Goal: Task Accomplishment & Management: Manage account settings

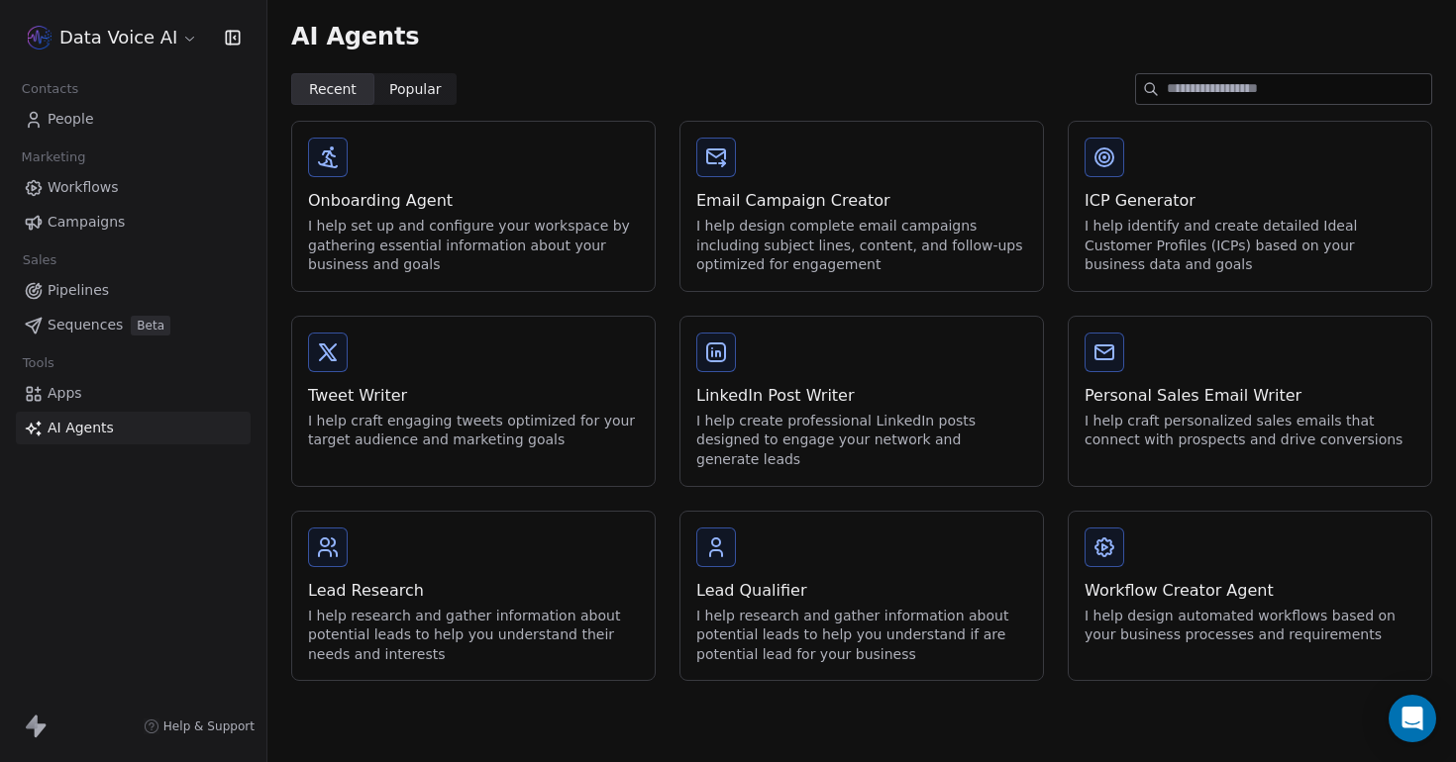
click at [78, 117] on span "People" at bounding box center [71, 119] width 47 height 21
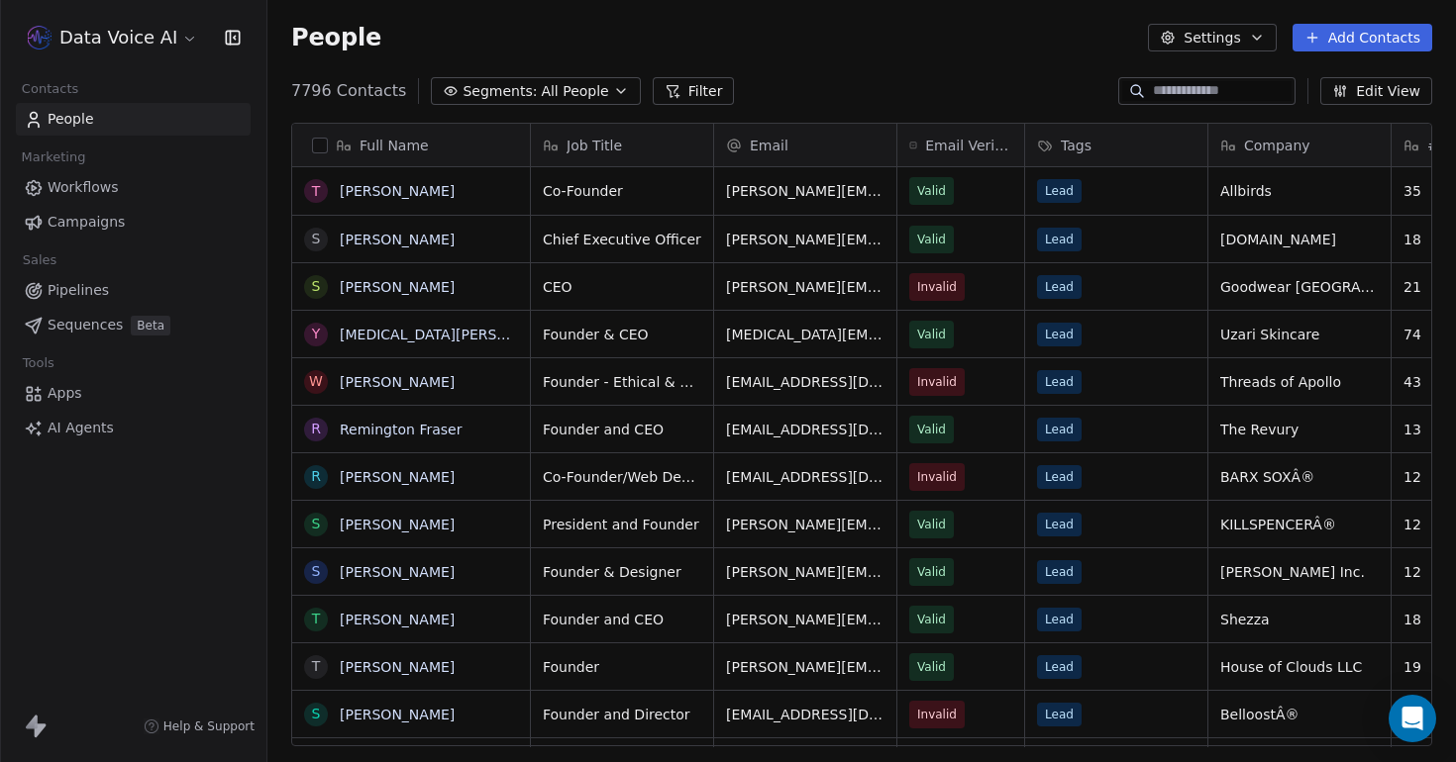
scroll to position [670, 1188]
click at [122, 429] on link "AI Agents" at bounding box center [133, 428] width 235 height 33
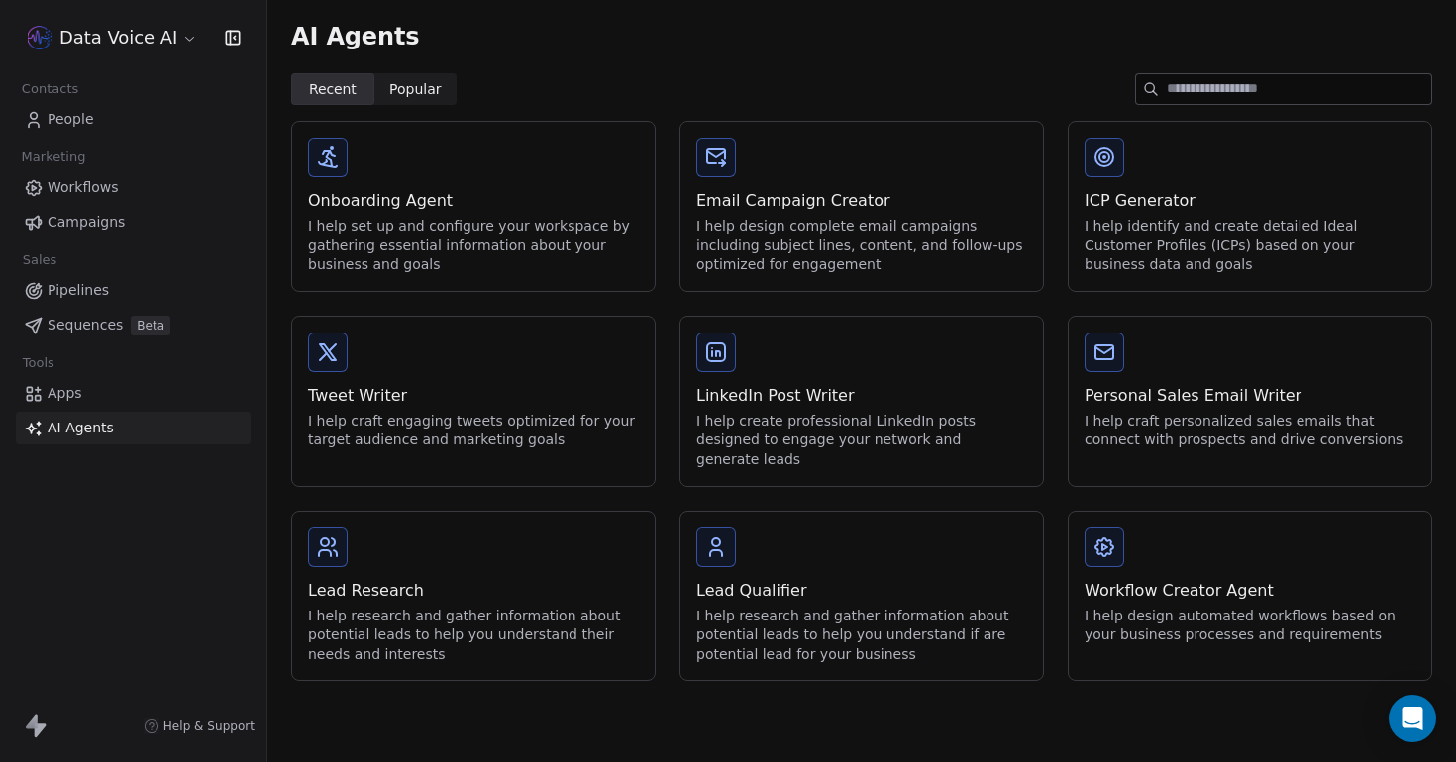
click at [373, 181] on div "Onboarding Agent I help set up and configure your workspace by gathering essent…" at bounding box center [473, 206] width 362 height 169
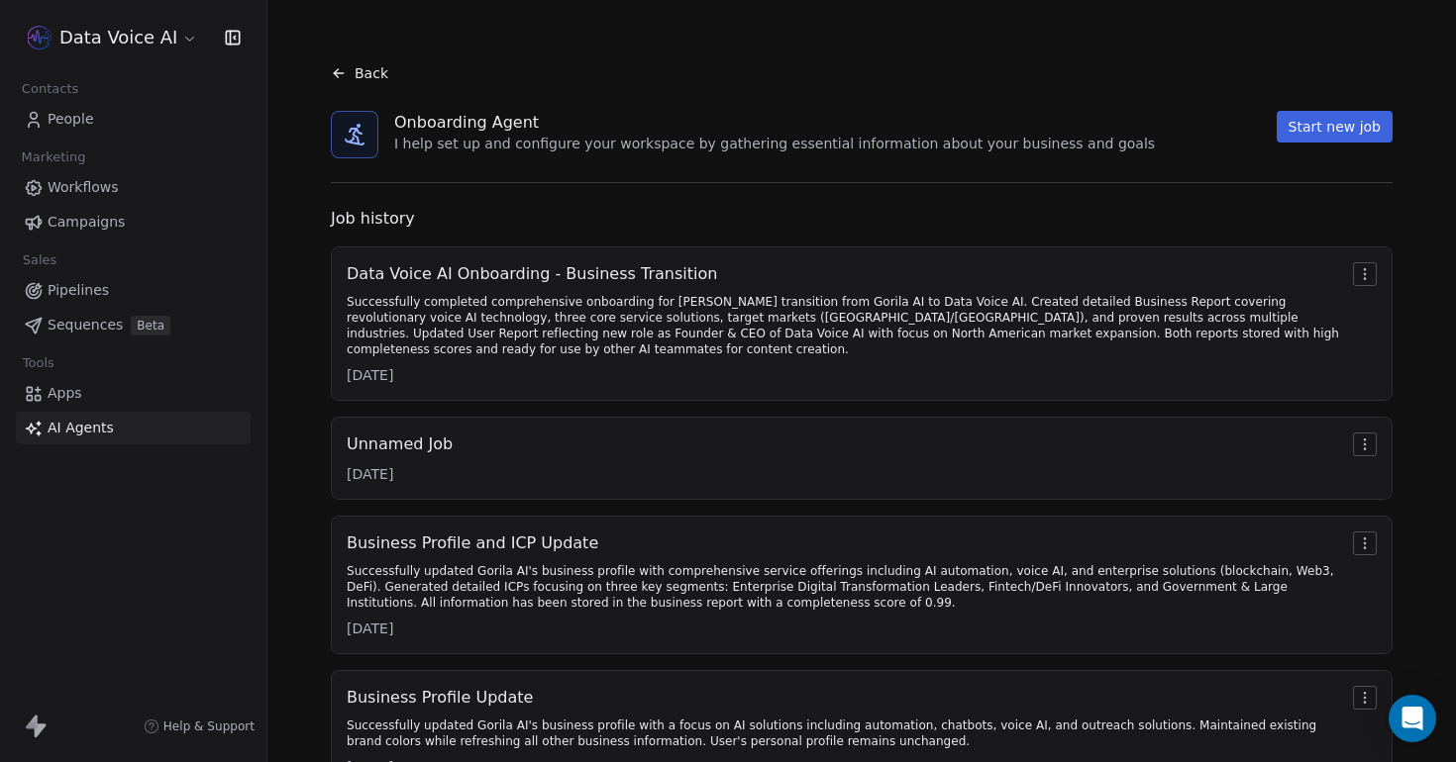
click at [929, 335] on div "Successfully completed comprehensive onboarding for [PERSON_NAME] transition fr…" at bounding box center [846, 325] width 998 height 63
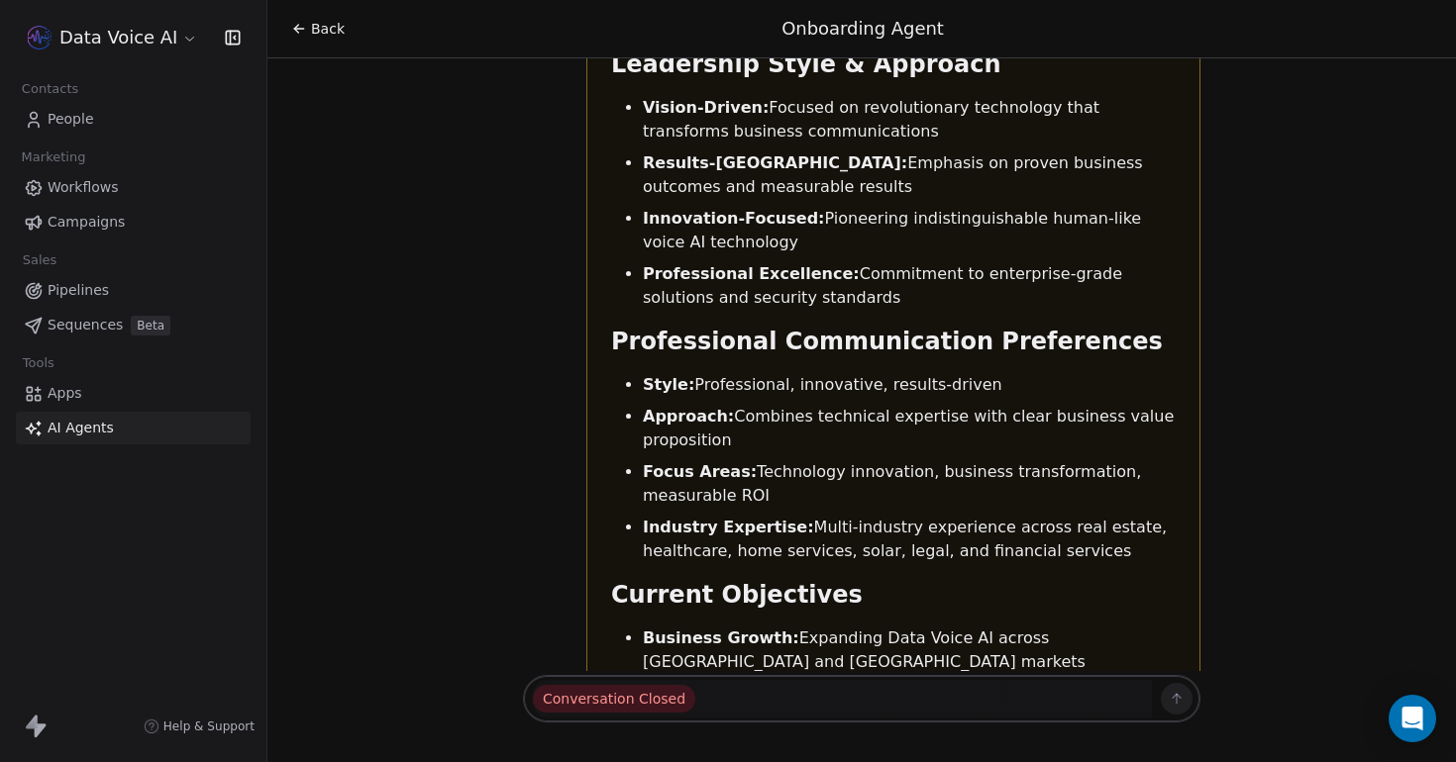
scroll to position [26102, 0]
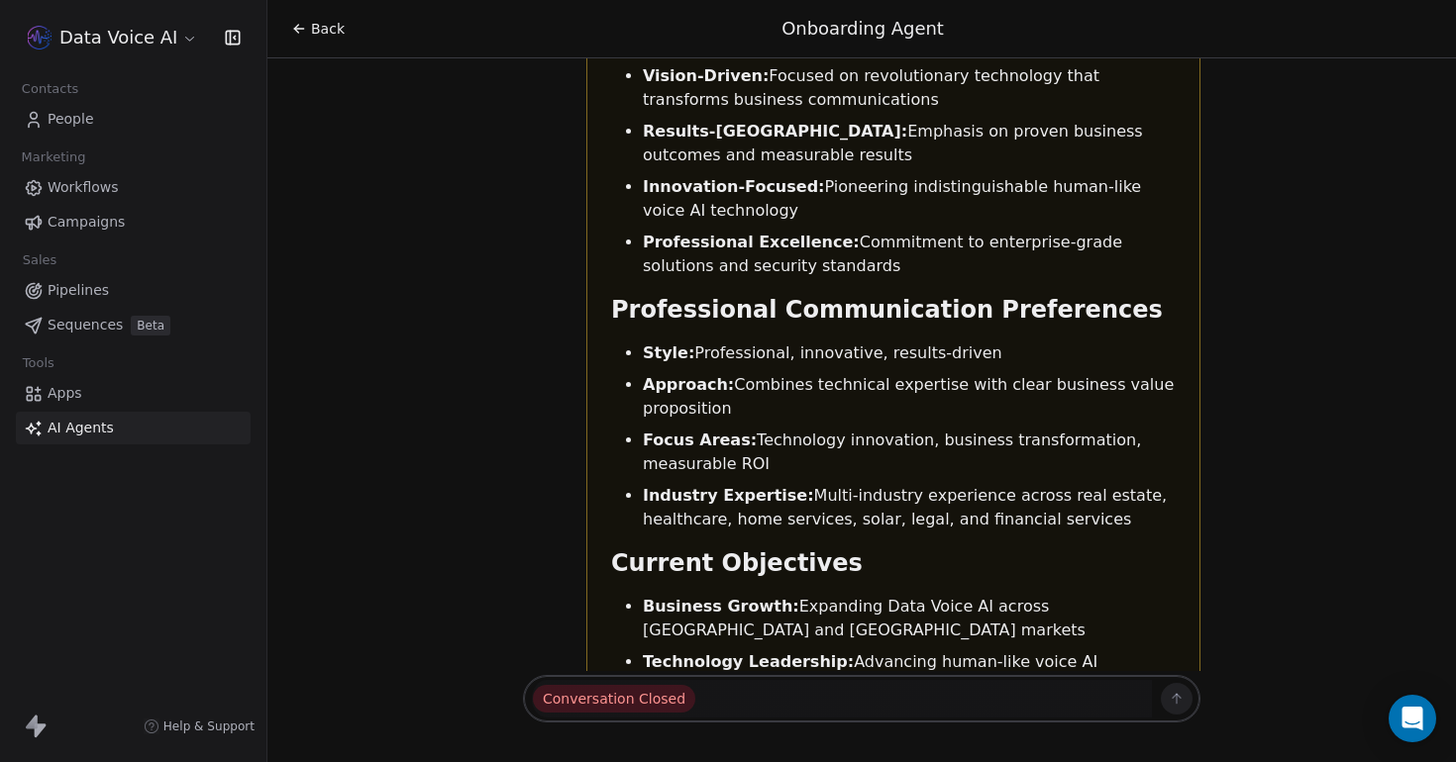
click at [101, 183] on span "Workflows" at bounding box center [83, 187] width 71 height 21
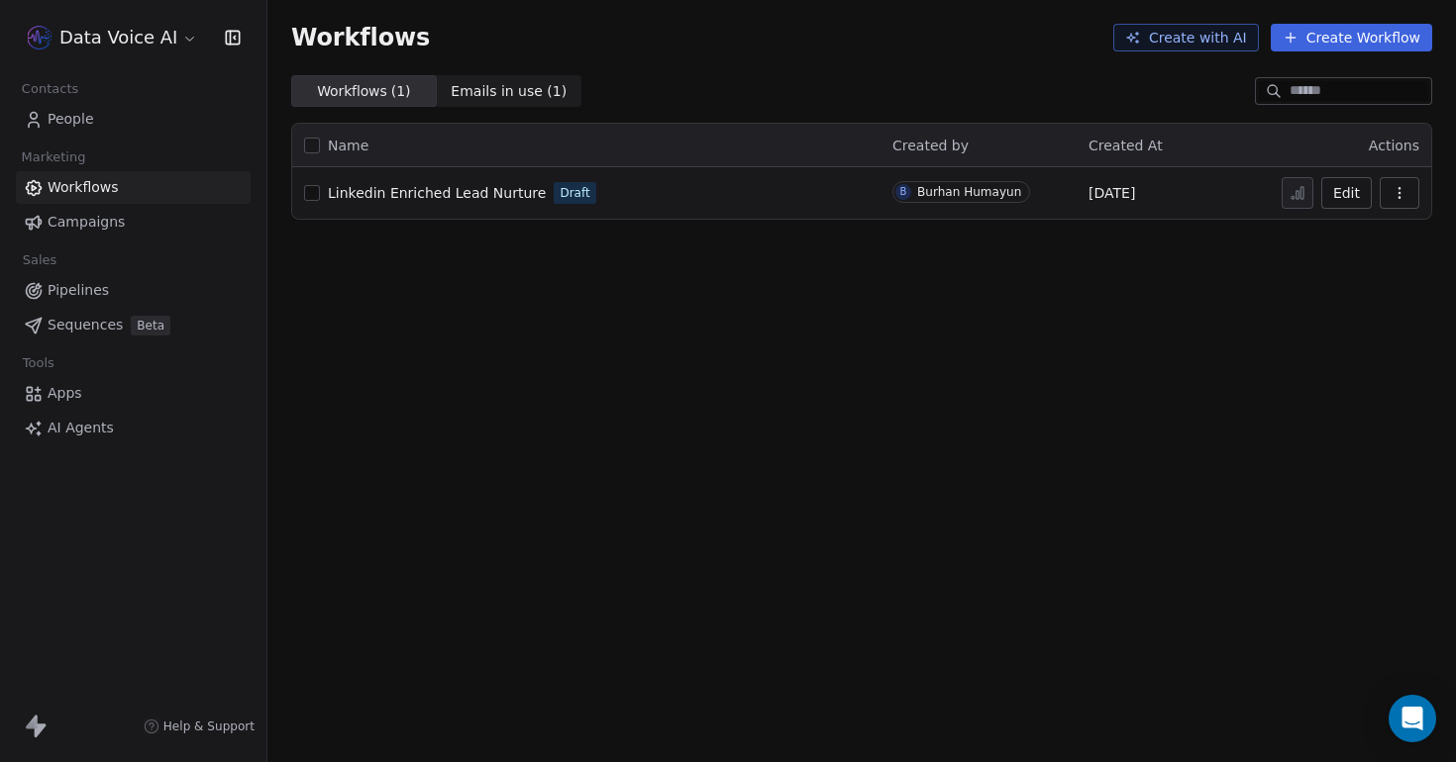
click at [131, 216] on link "Campaigns" at bounding box center [133, 222] width 235 height 33
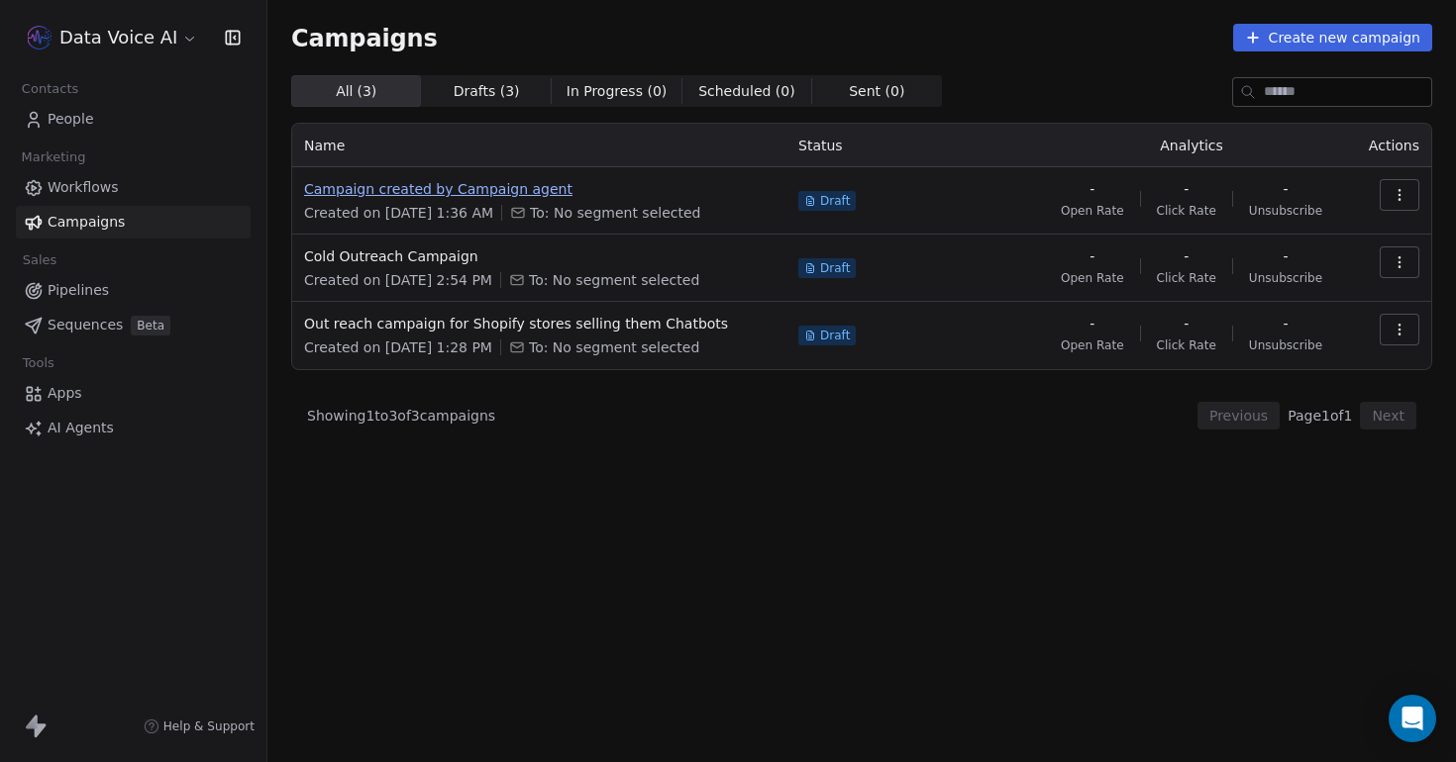
click at [404, 184] on span "Campaign created by Campaign agent" at bounding box center [539, 189] width 470 height 20
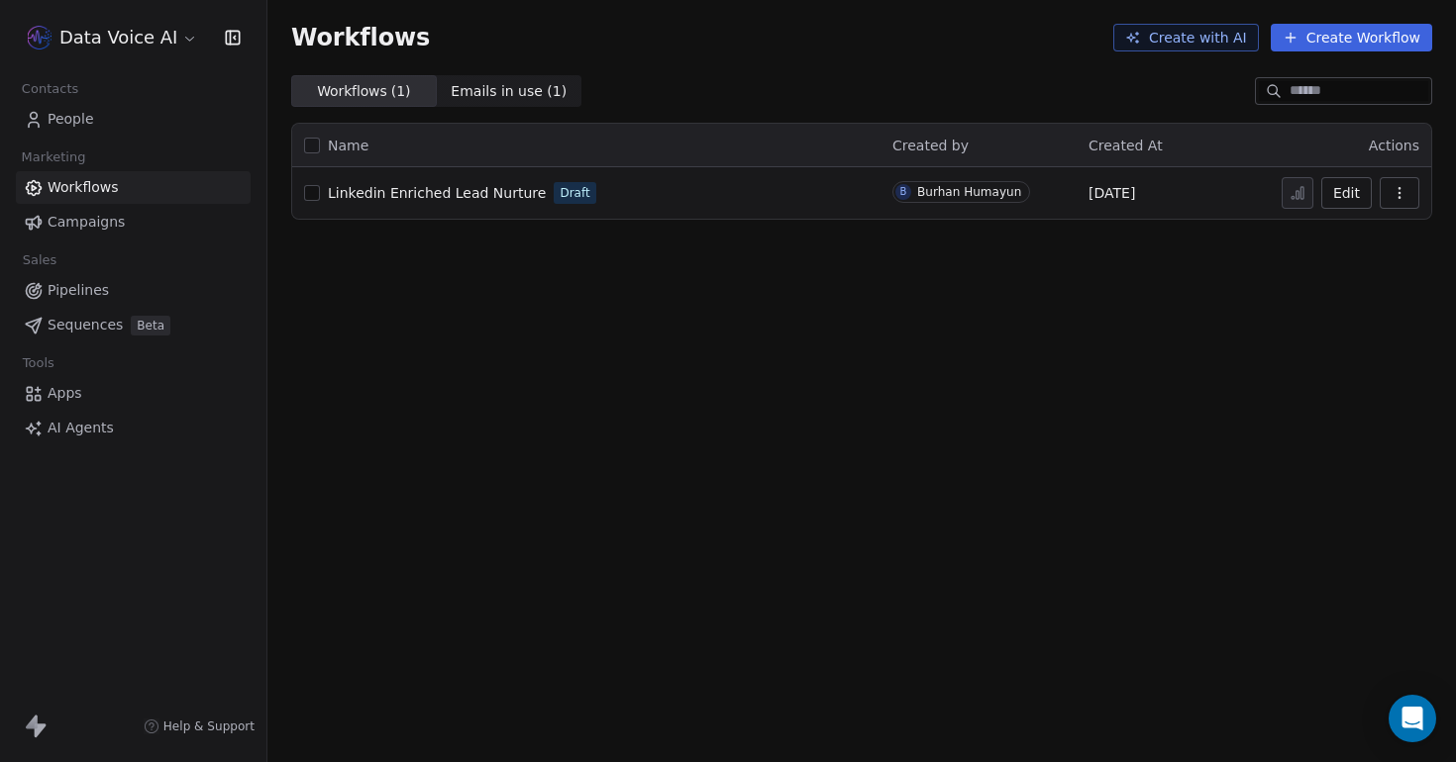
click at [78, 392] on span "Apps" at bounding box center [65, 393] width 35 height 21
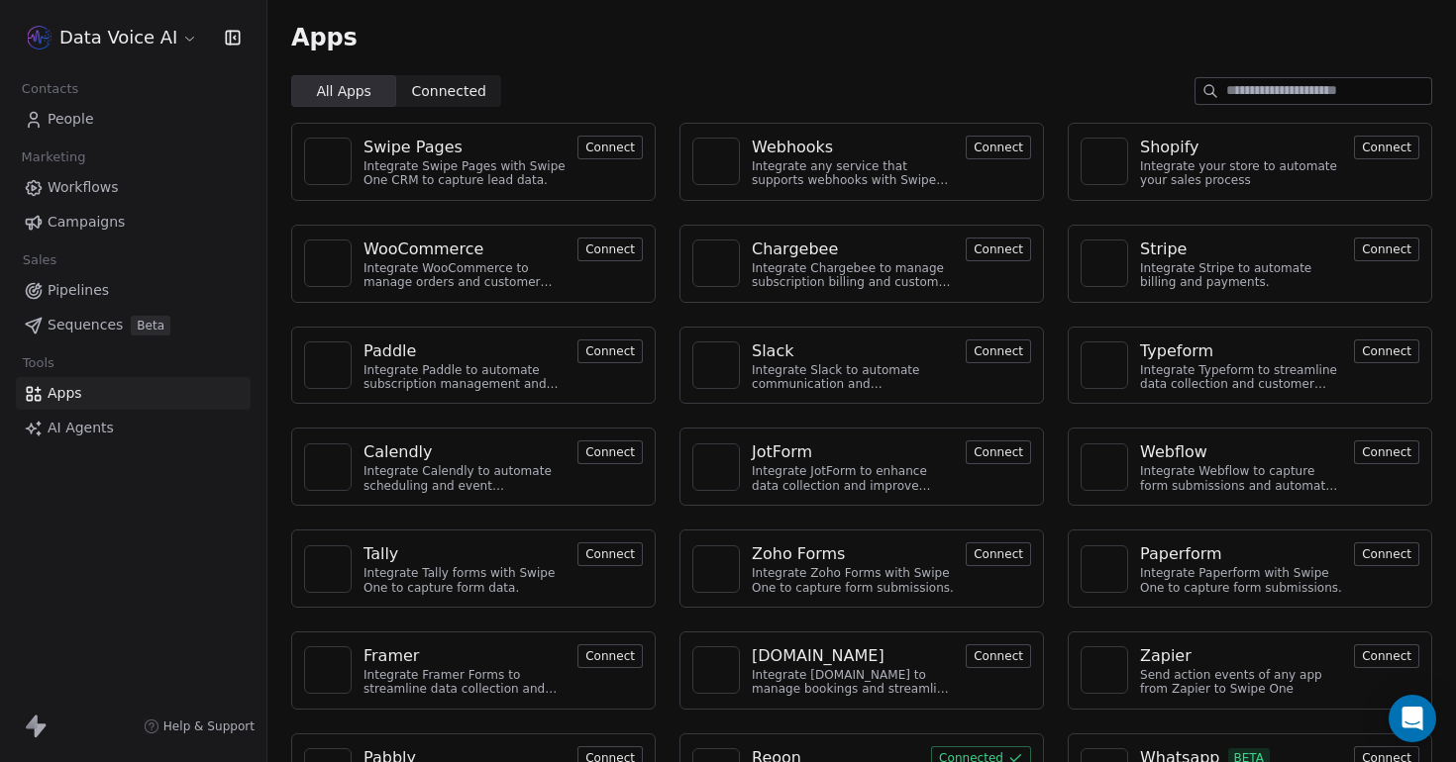
click at [718, 256] on img at bounding box center [716, 264] width 30 height 30
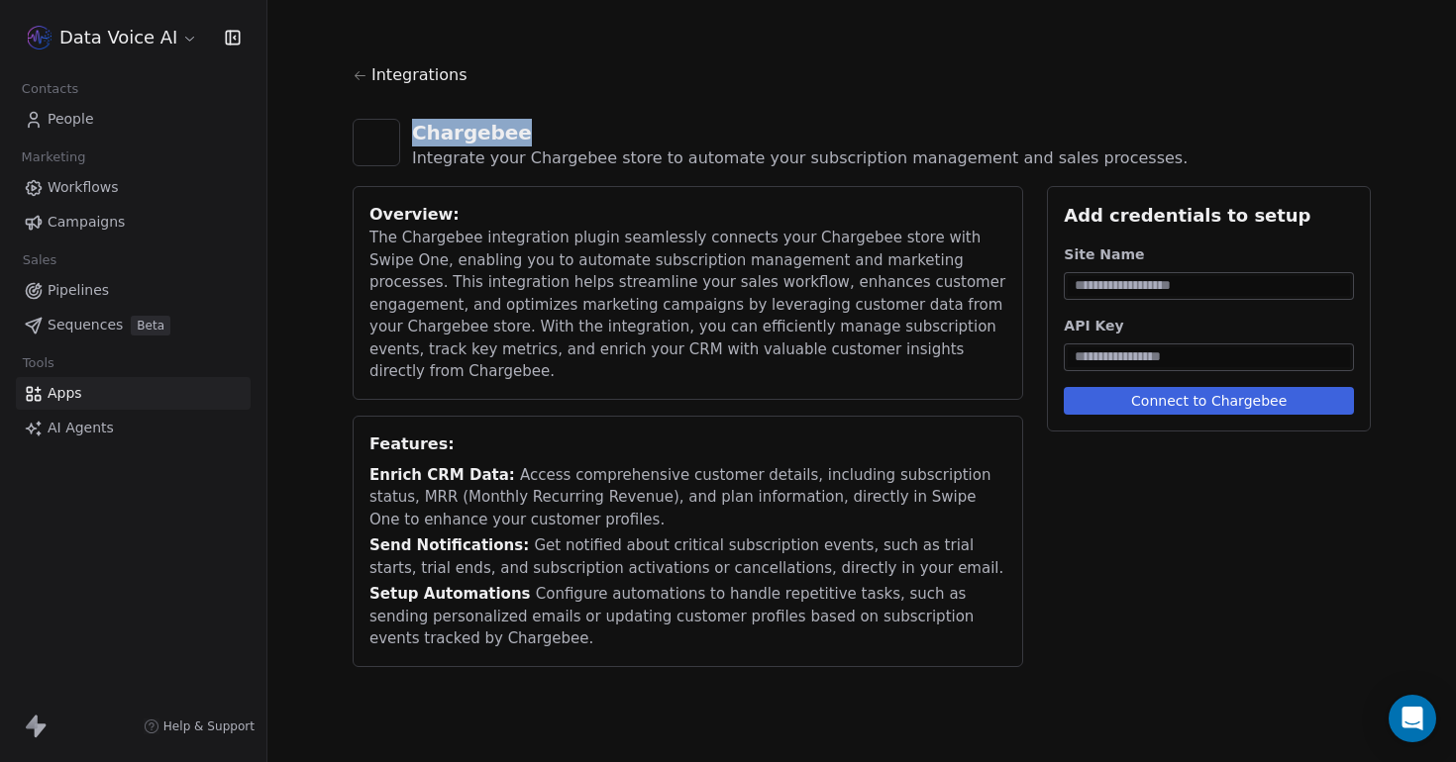
drag, startPoint x: 415, startPoint y: 131, endPoint x: 528, endPoint y: 135, distance: 112.9
click at [528, 135] on div "Chargebee" at bounding box center [799, 133] width 775 height 28
click at [74, 115] on span "People" at bounding box center [71, 119] width 47 height 21
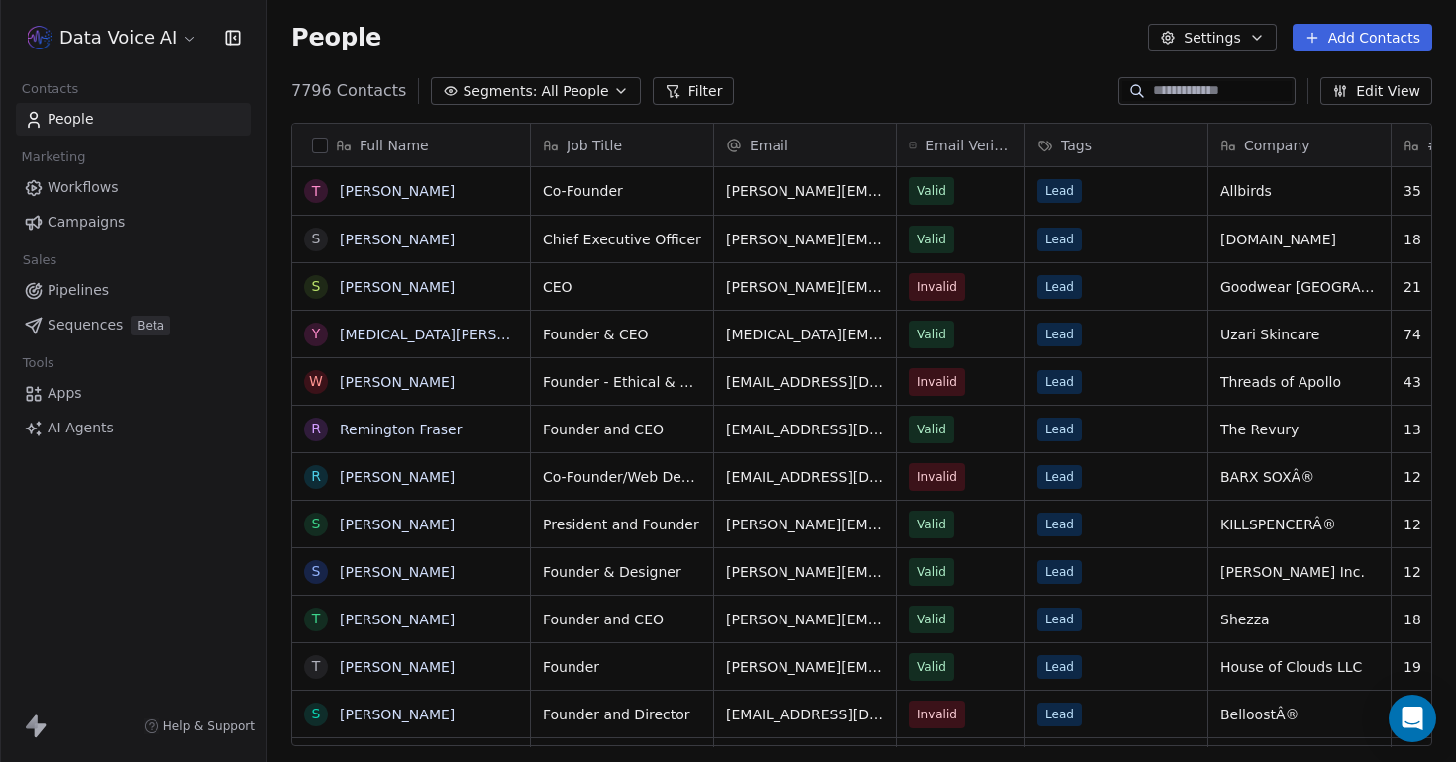
scroll to position [670, 1188]
click at [80, 400] on link "Apps" at bounding box center [133, 393] width 235 height 33
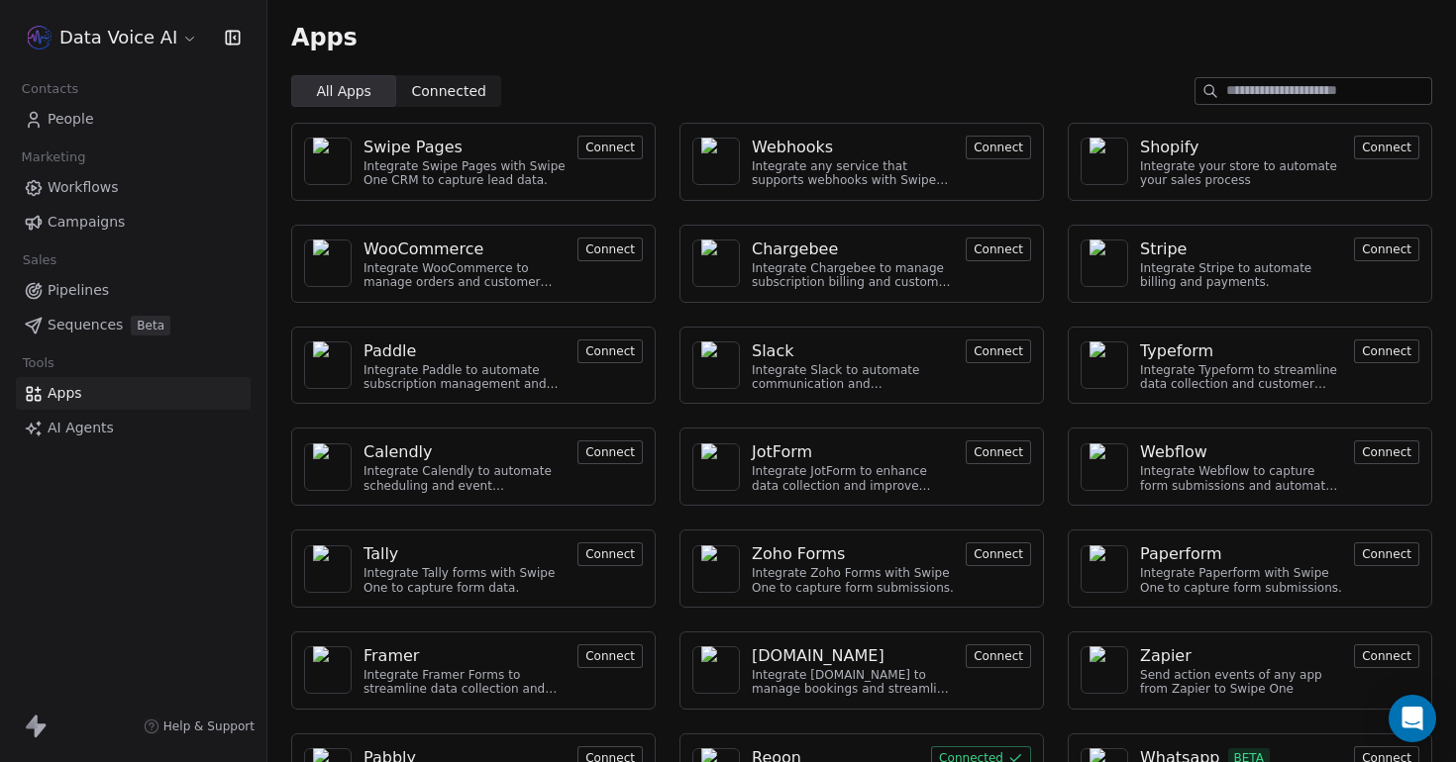
click at [82, 429] on span "AI Agents" at bounding box center [81, 428] width 66 height 21
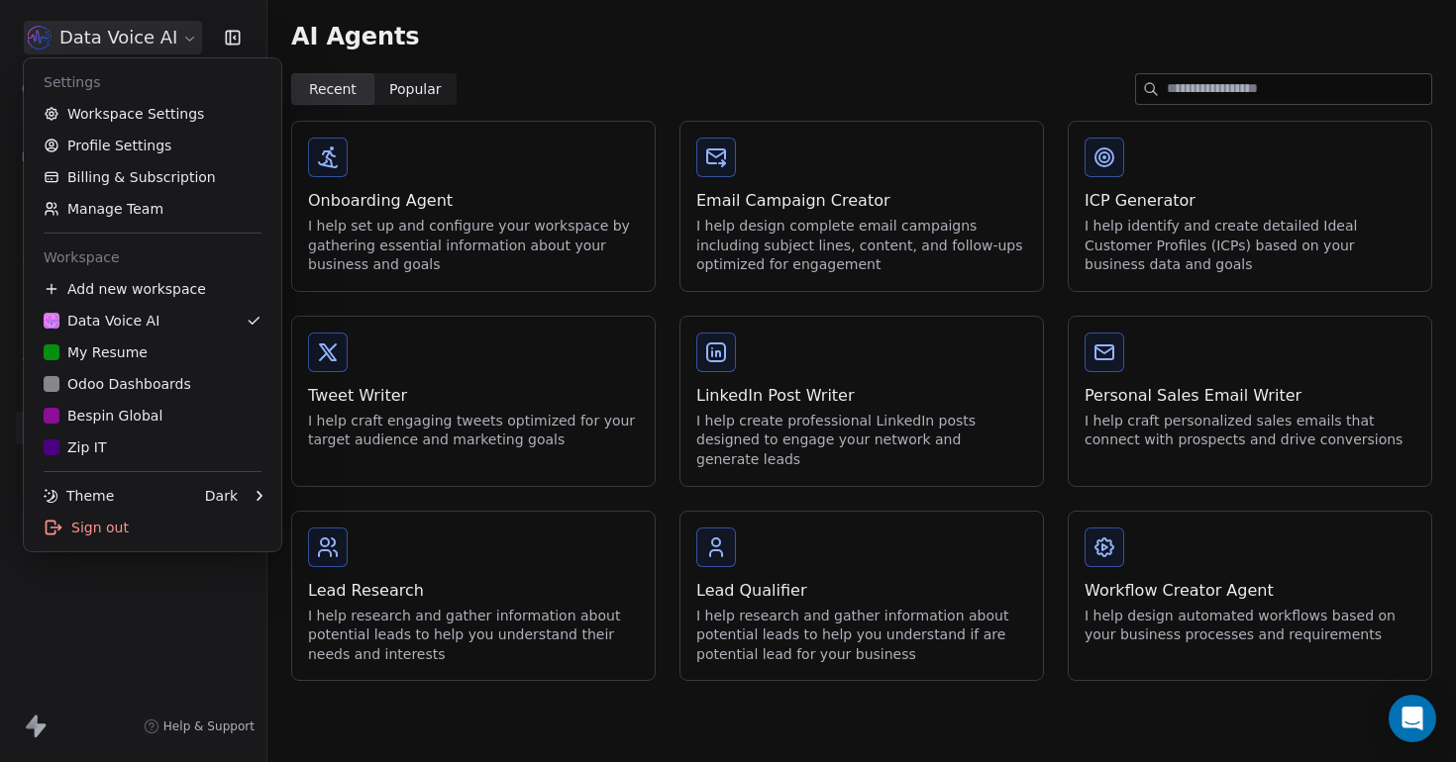
click at [137, 40] on html "Data Voice AI Contacts People Marketing Workflows Campaigns Sales Pipelines Seq…" at bounding box center [728, 381] width 1456 height 762
click at [128, 115] on link "Workspace Settings" at bounding box center [153, 114] width 242 height 32
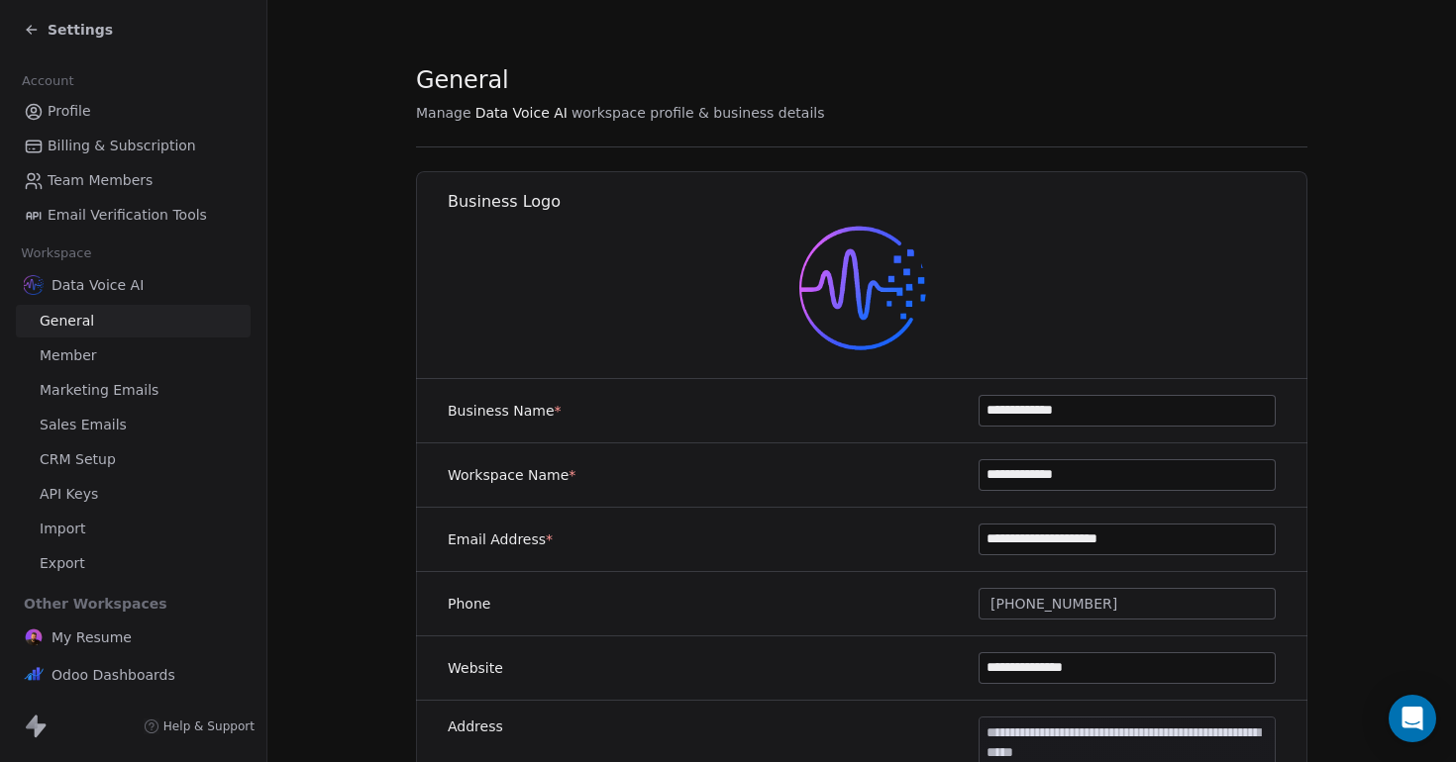
click at [112, 498] on link "API Keys" at bounding box center [133, 494] width 235 height 33
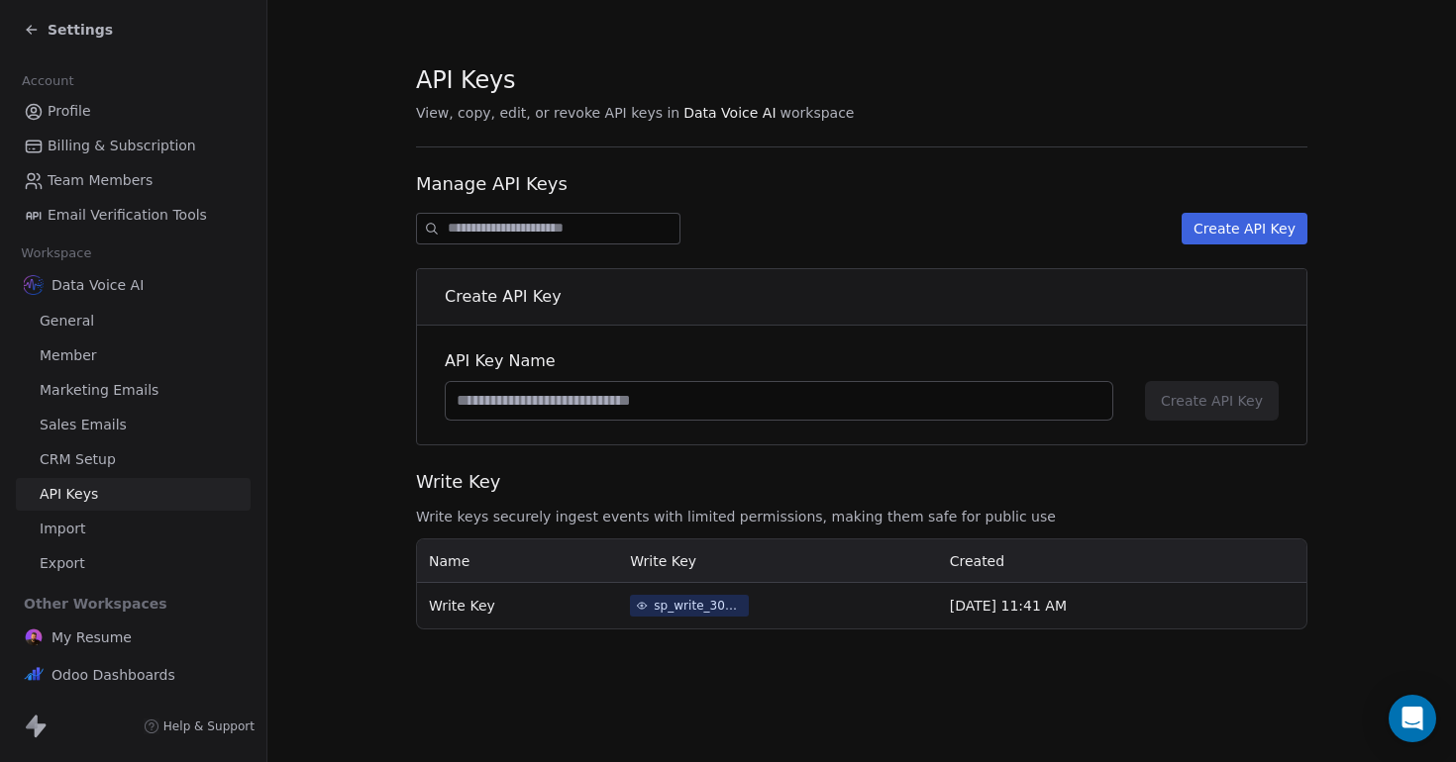
click at [679, 602] on div "sp_write_30417780362447688116a4ed5fe2e873" at bounding box center [698, 606] width 89 height 18
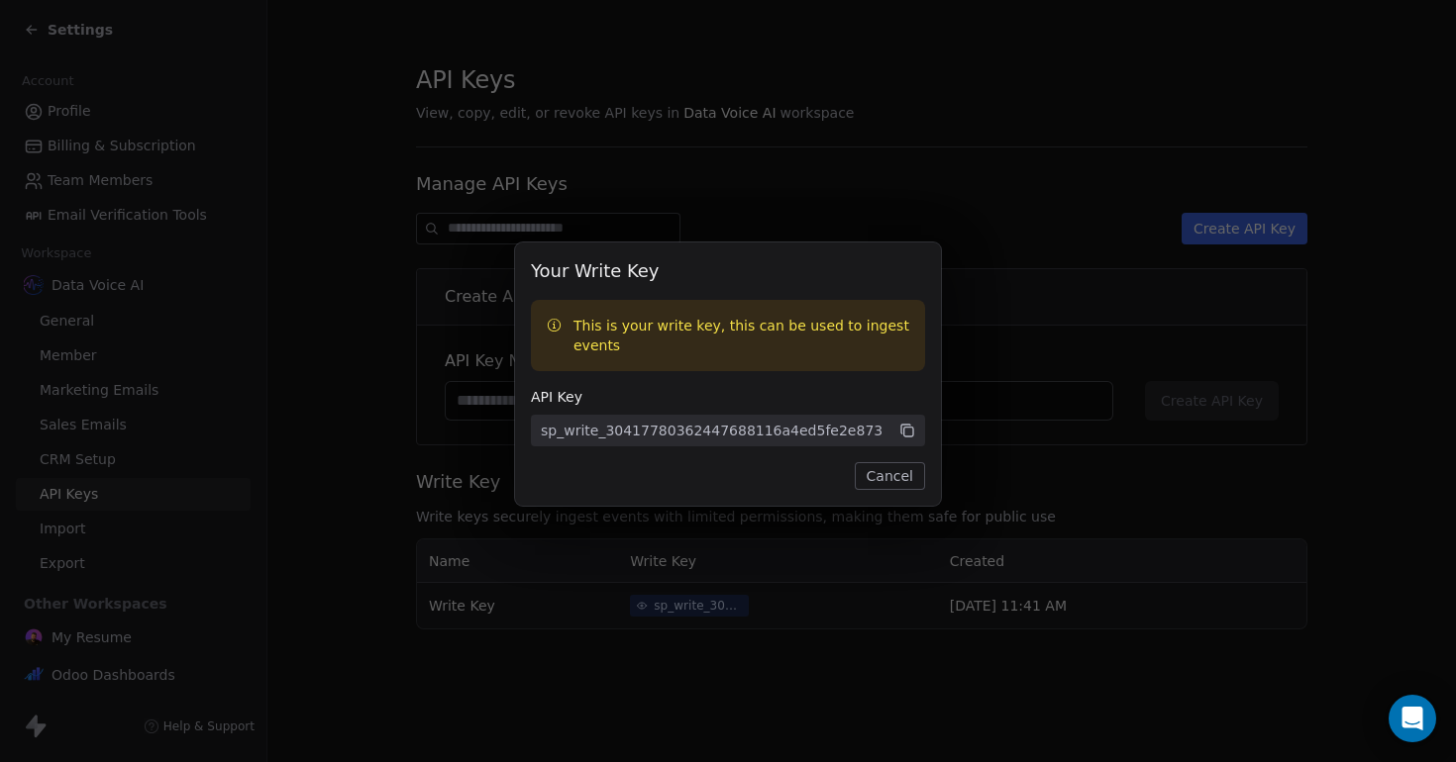
click at [879, 472] on button "Cancel" at bounding box center [890, 476] width 70 height 28
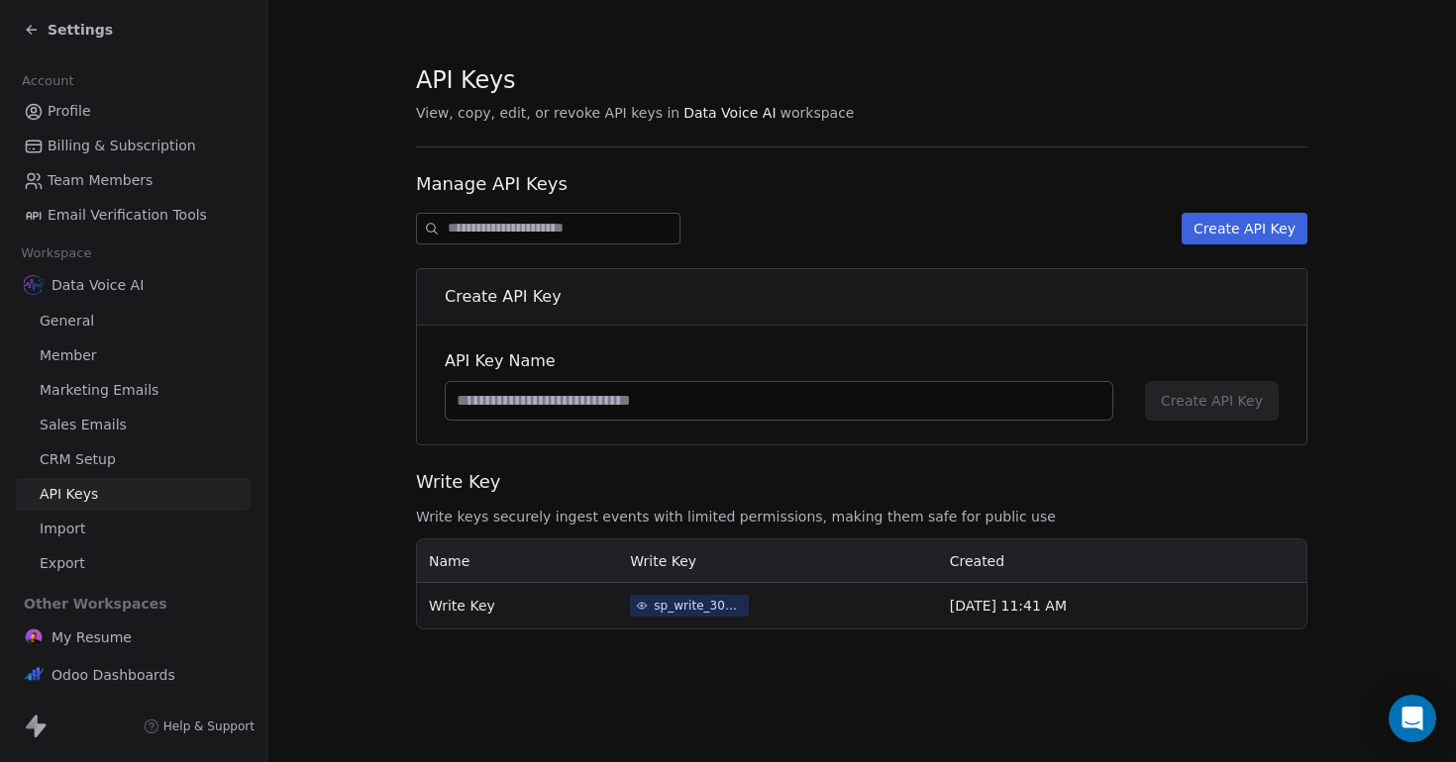
click at [792, 382] on input at bounding box center [779, 401] width 666 height 38
click at [670, 399] on input at bounding box center [779, 401] width 666 height 38
type input "***"
click at [1239, 391] on span "Create API Key" at bounding box center [1211, 401] width 102 height 20
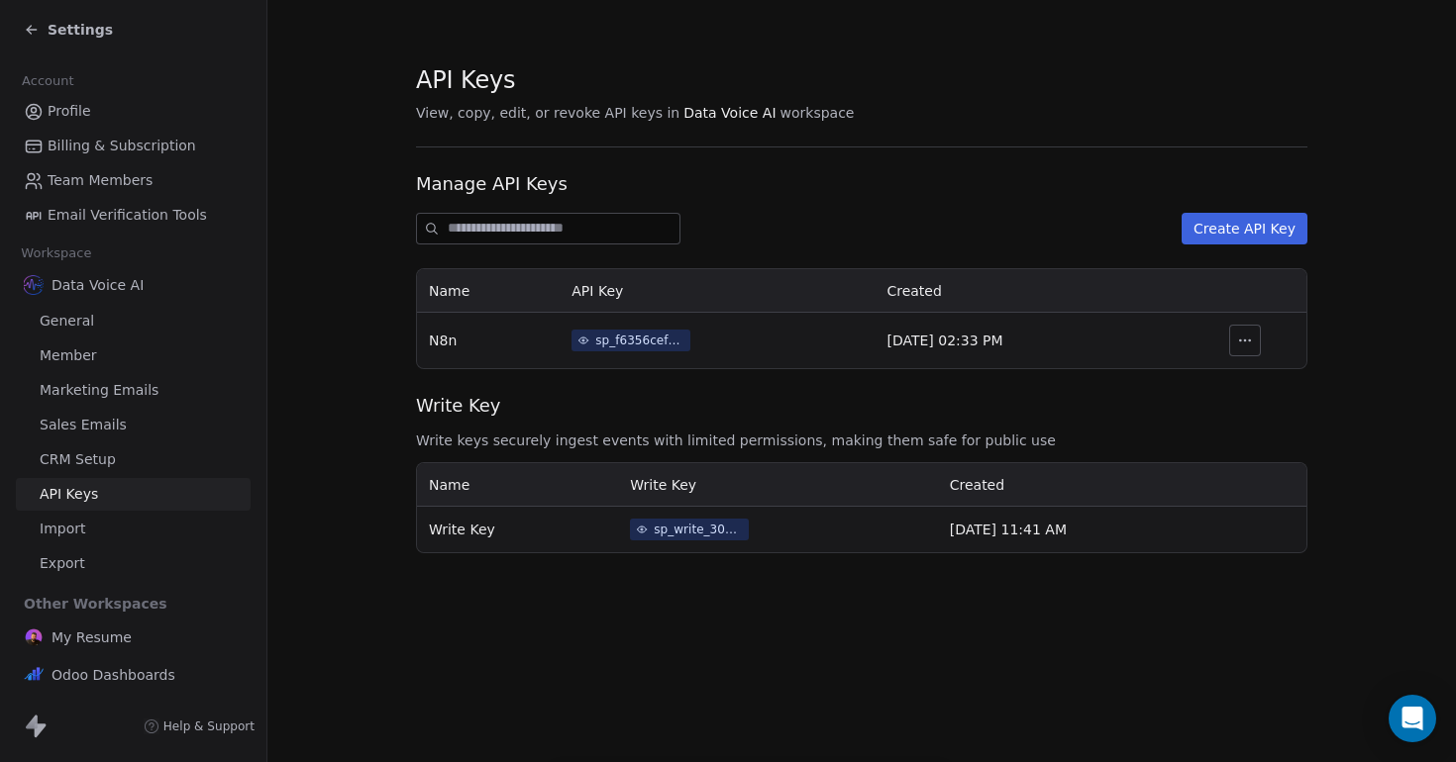
click at [1243, 338] on icon "button" at bounding box center [1245, 341] width 16 height 16
click at [1079, 294] on th "Created" at bounding box center [1028, 291] width 309 height 44
click at [577, 339] on icon at bounding box center [583, 341] width 12 height 12
click at [83, 532] on link "Import" at bounding box center [133, 529] width 235 height 33
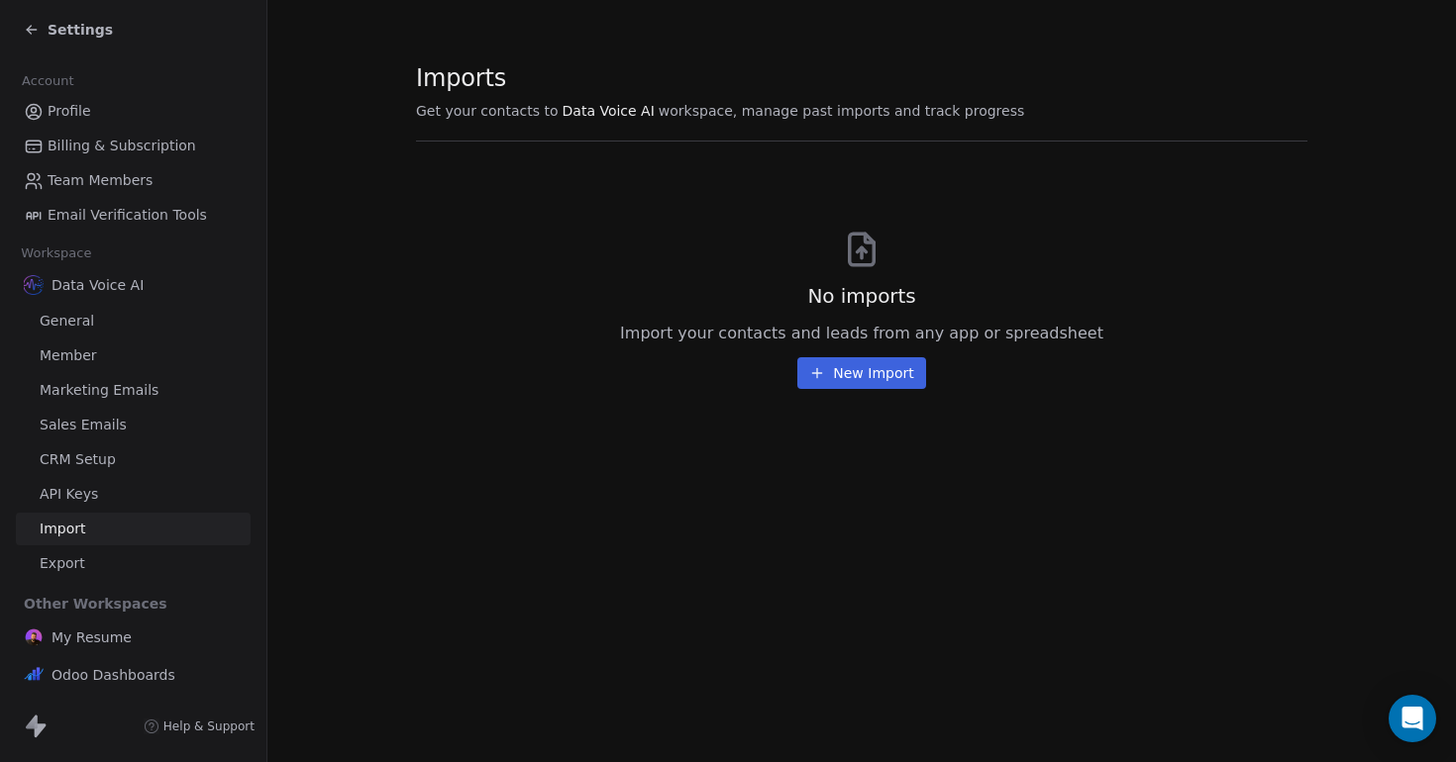
click at [87, 487] on span "API Keys" at bounding box center [69, 494] width 58 height 21
